Goal: Task Accomplishment & Management: Manage account settings

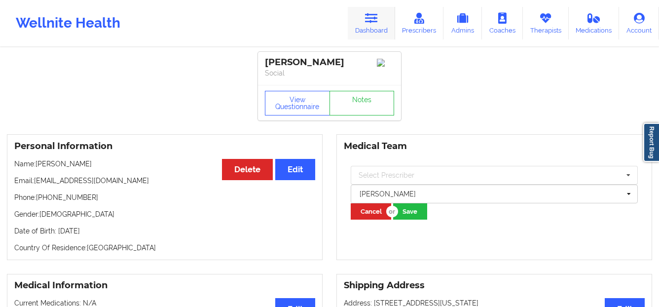
click at [361, 26] on link "Dashboard" at bounding box center [371, 23] width 47 height 33
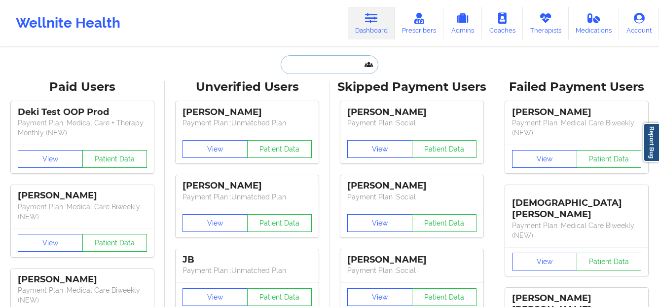
click at [291, 60] on input "text" at bounding box center [330, 64] width 98 height 19
paste input "Rafiatu YayaLombardi"
type input "Rafiatu YayaLombardi"
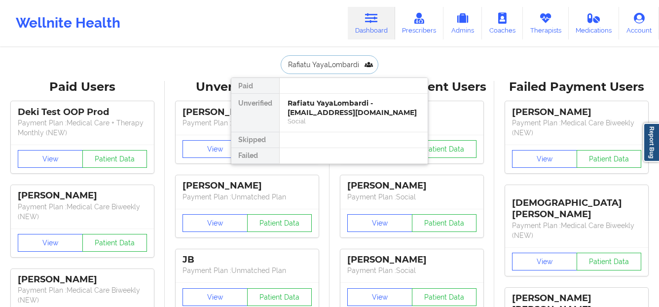
click at [335, 113] on div "Rafiatu YayaLombardi - [EMAIL_ADDRESS][DOMAIN_NAME]" at bounding box center [354, 108] width 132 height 18
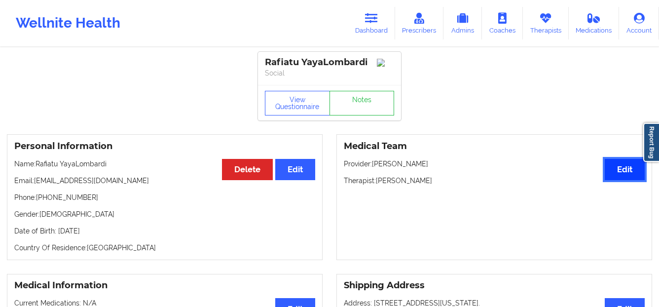
click at [612, 175] on button "Edit" at bounding box center [625, 169] width 40 height 21
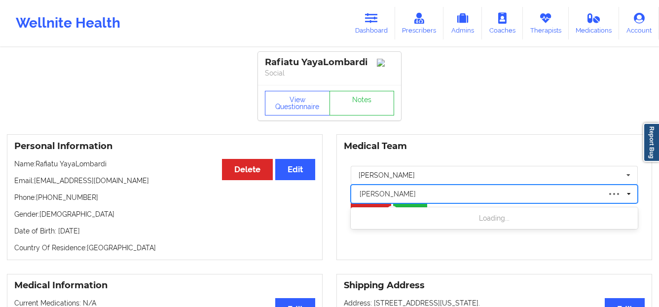
click at [432, 195] on div at bounding box center [480, 194] width 241 height 12
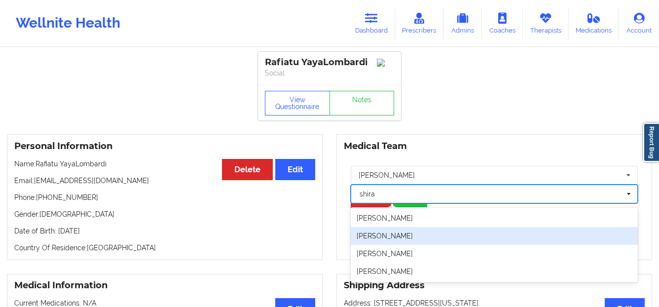
click at [420, 242] on div "[PERSON_NAME]" at bounding box center [494, 236] width 287 height 18
type input "shira"
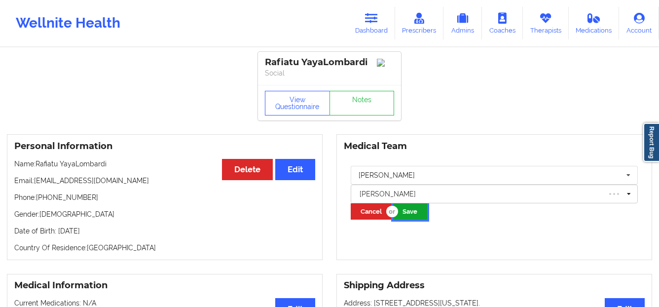
click at [400, 219] on button "Save" at bounding box center [410, 211] width 34 height 16
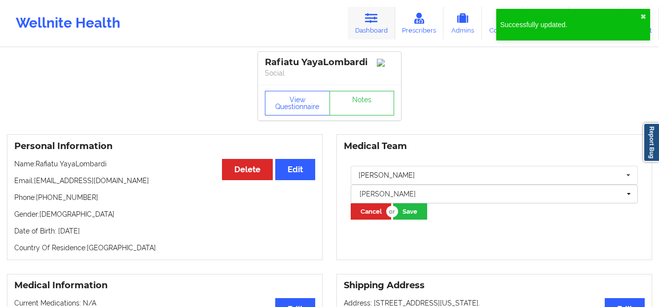
click at [382, 19] on link "Dashboard" at bounding box center [371, 23] width 47 height 33
